Goal: Complete application form: Complete application form

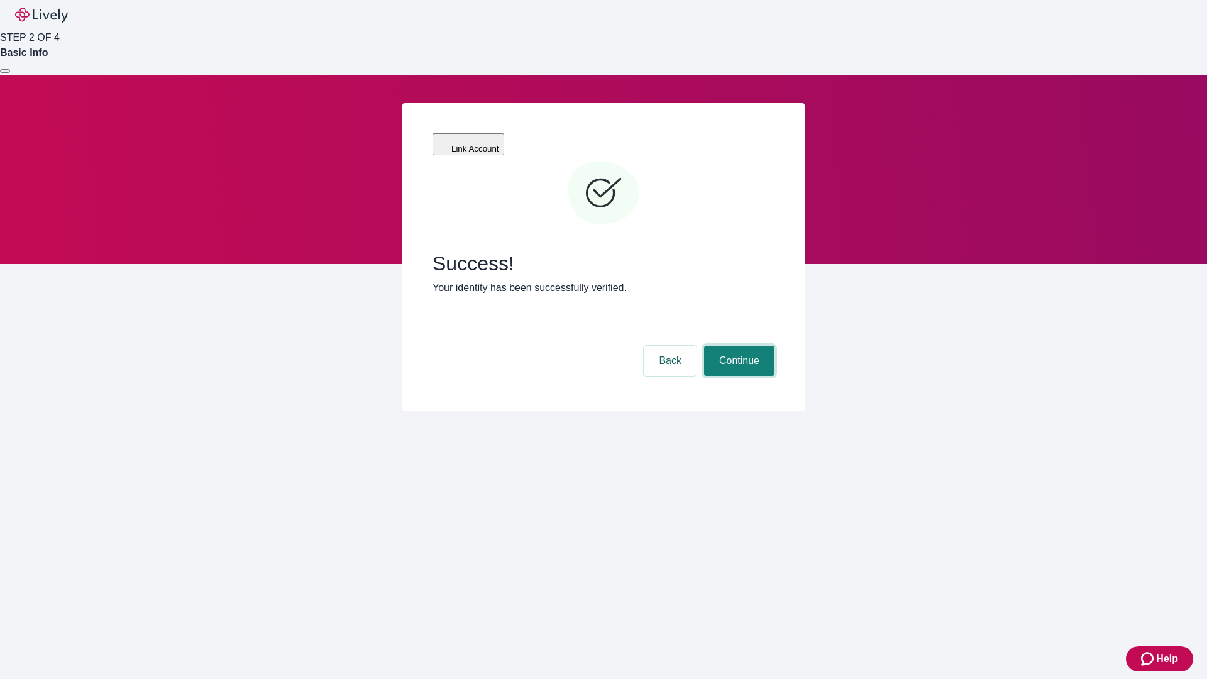
click at [738, 346] on button "Continue" at bounding box center [739, 361] width 70 height 30
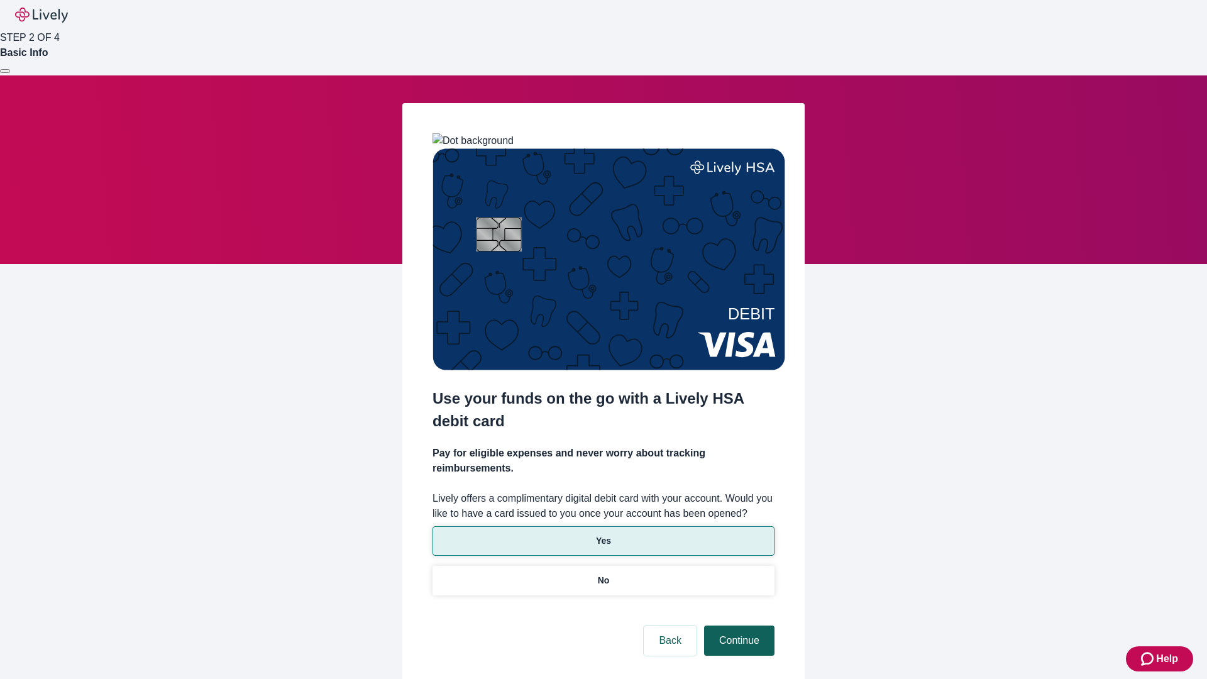
click at [603, 574] on p "No" at bounding box center [604, 580] width 12 height 13
click at [738, 626] on button "Continue" at bounding box center [739, 641] width 70 height 30
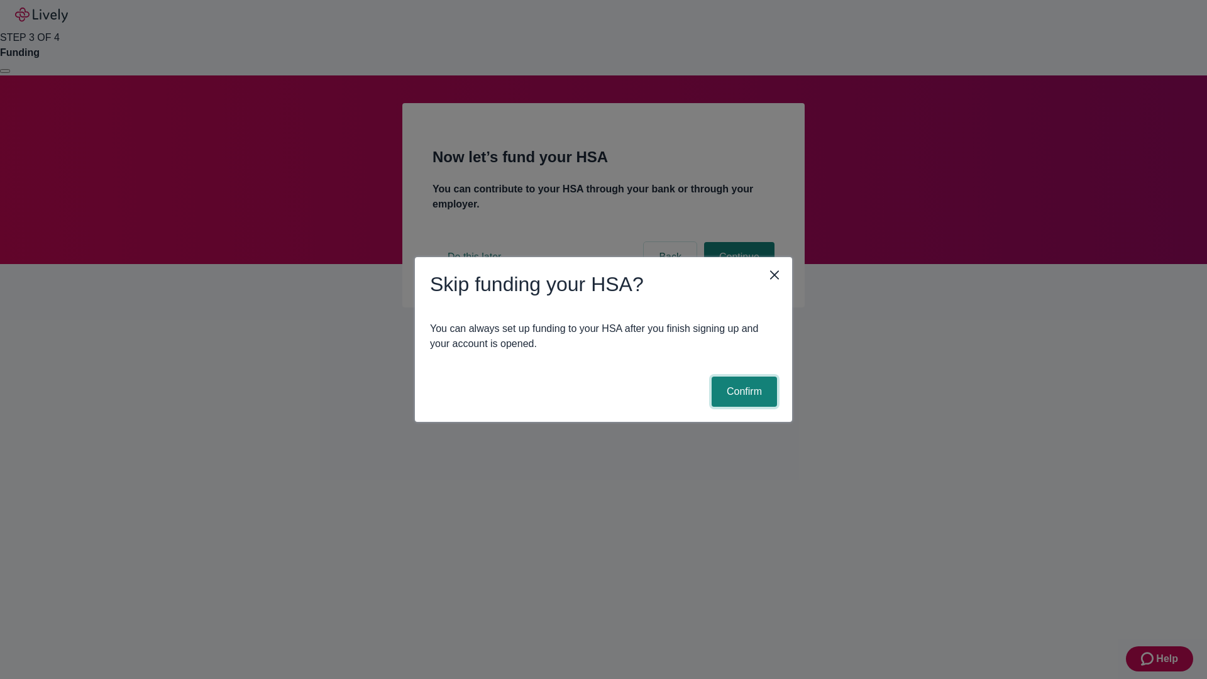
click at [743, 392] on button "Confirm" at bounding box center [744, 392] width 65 height 30
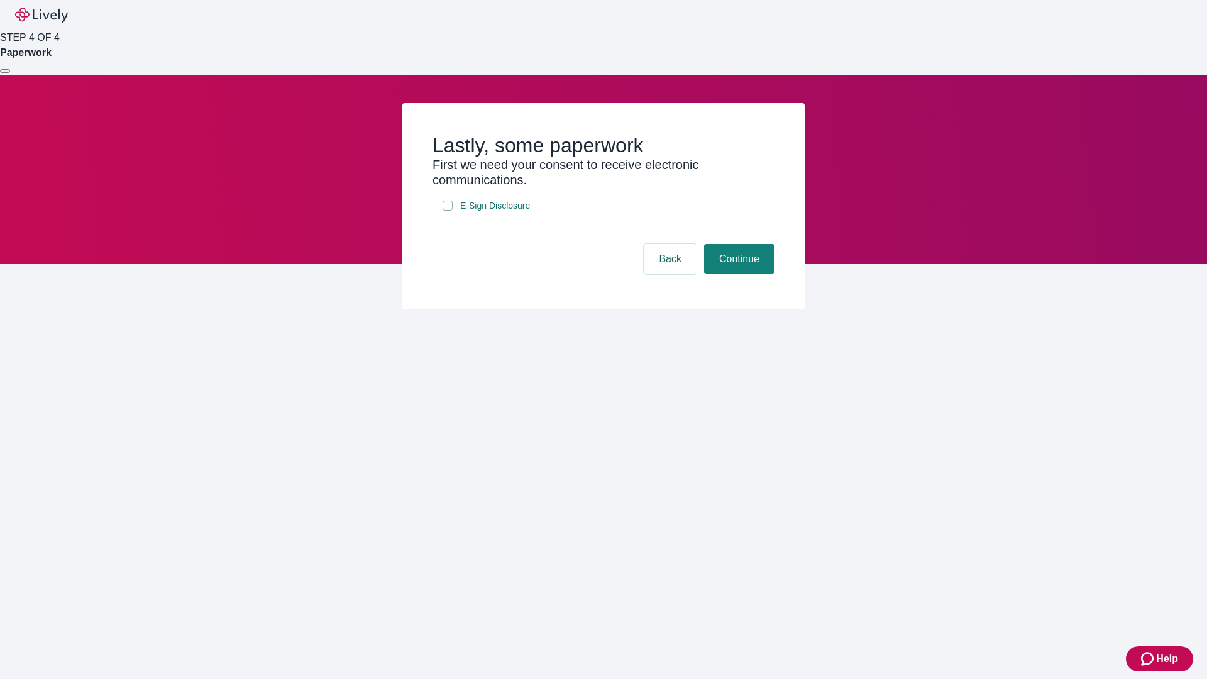
click at [448, 211] on input "E-Sign Disclosure" at bounding box center [448, 206] width 10 height 10
checkbox input "true"
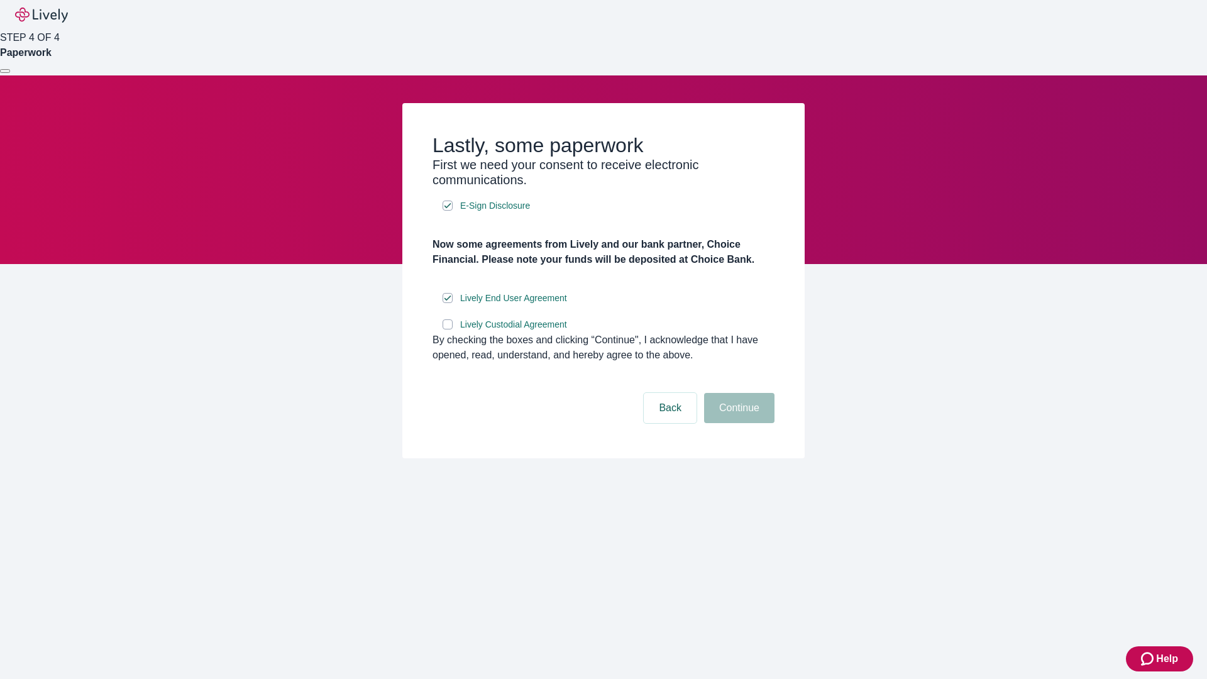
click at [448, 329] on input "Lively Custodial Agreement" at bounding box center [448, 324] width 10 height 10
checkbox input "true"
click at [738, 423] on button "Continue" at bounding box center [739, 408] width 70 height 30
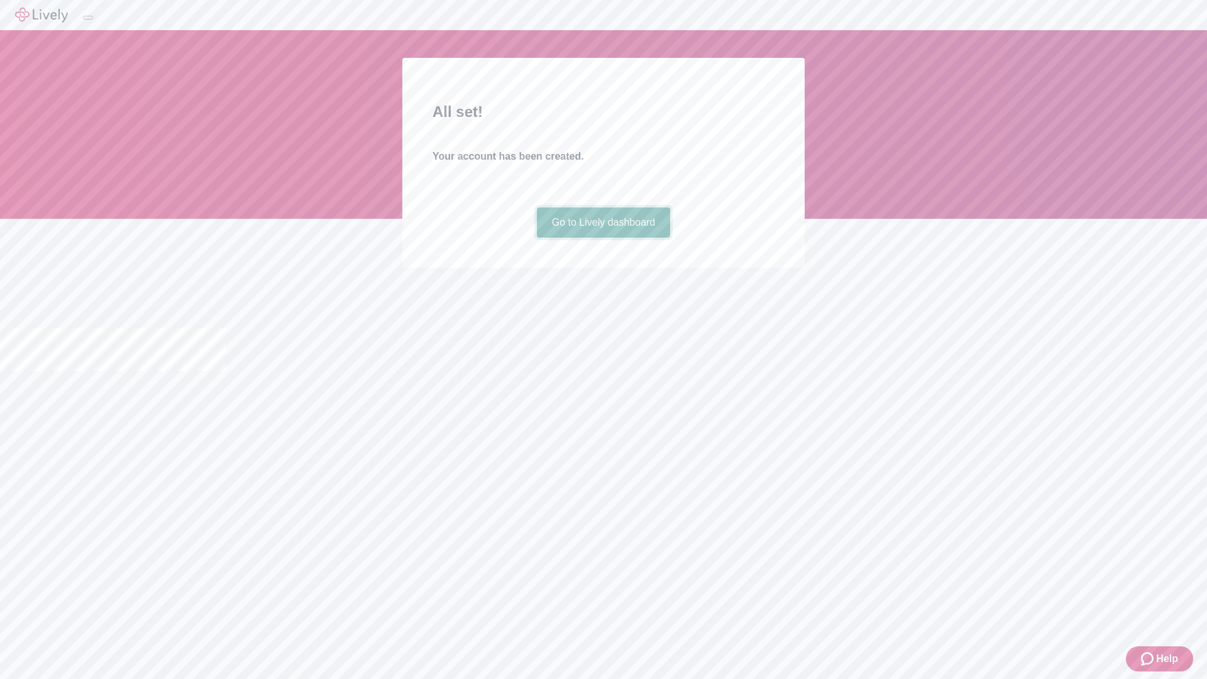
click at [603, 238] on link "Go to Lively dashboard" at bounding box center [604, 223] width 134 height 30
